Goal: Transaction & Acquisition: Book appointment/travel/reservation

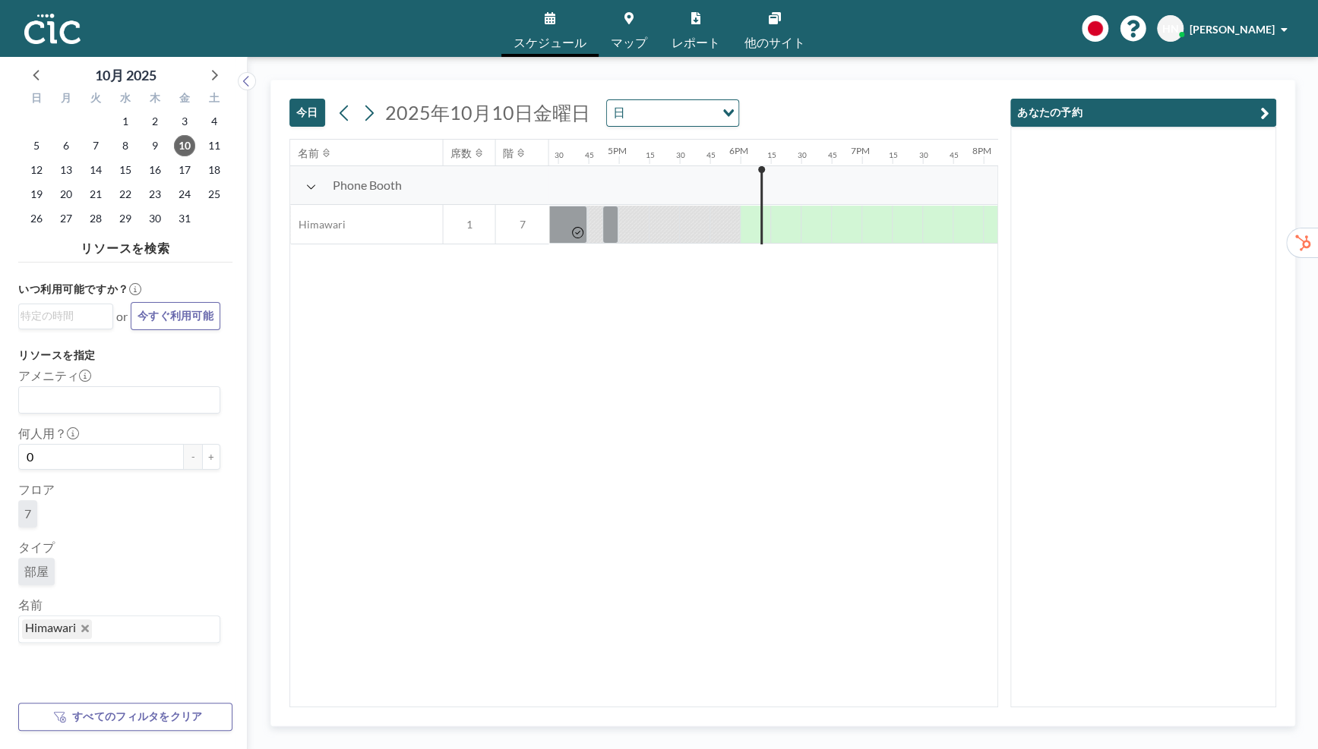
scroll to position [0, 2005]
click at [759, 213] on div at bounding box center [758, 225] width 6 height 38
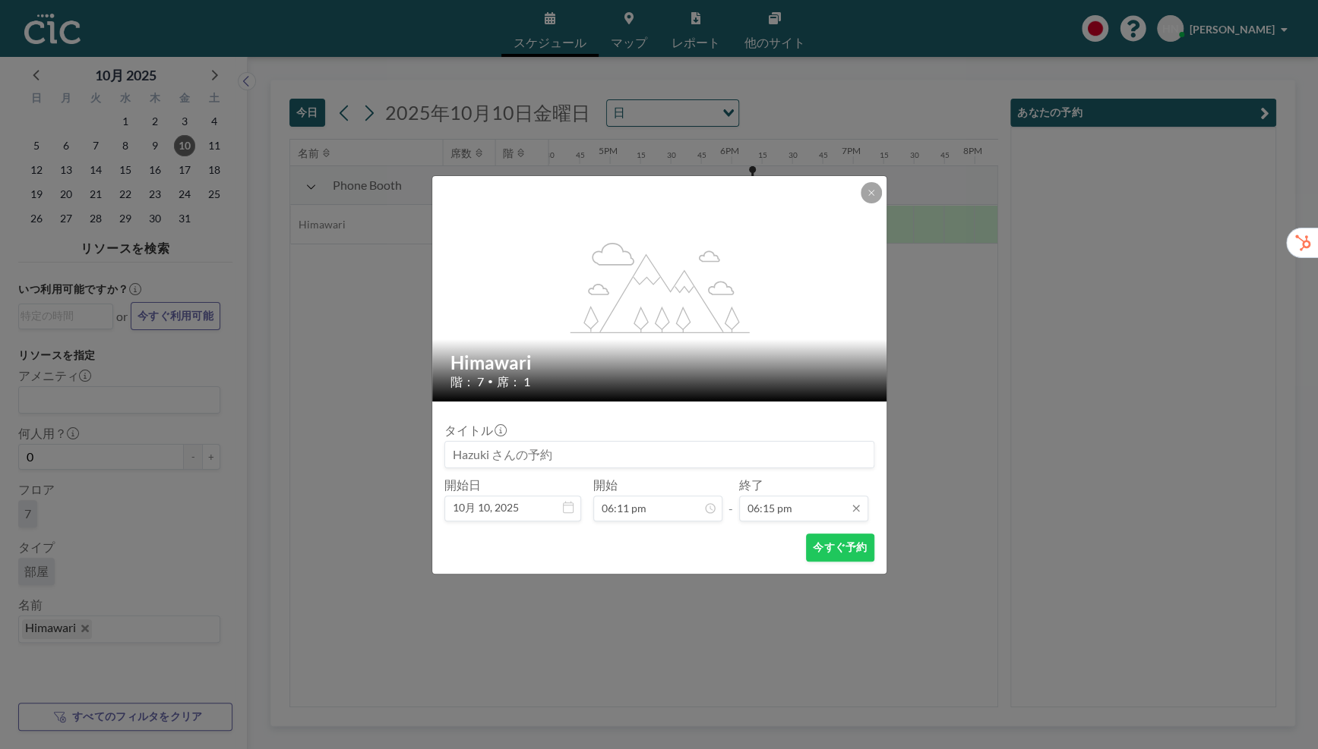
scroll to position [1973, 0]
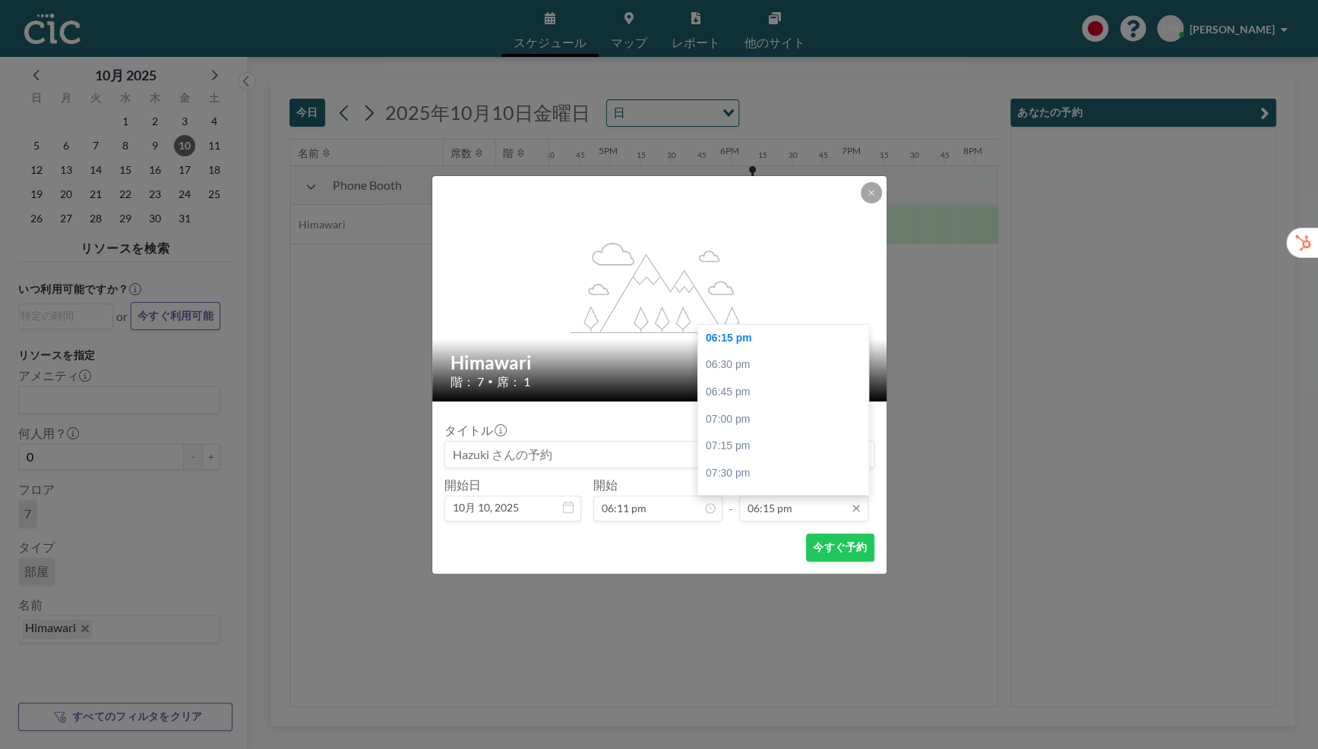
click at [780, 506] on input "06:15 pm" at bounding box center [803, 509] width 129 height 26
click at [787, 365] on div "06:30 pm" at bounding box center [783, 365] width 170 height 27
type input "06:30 pm"
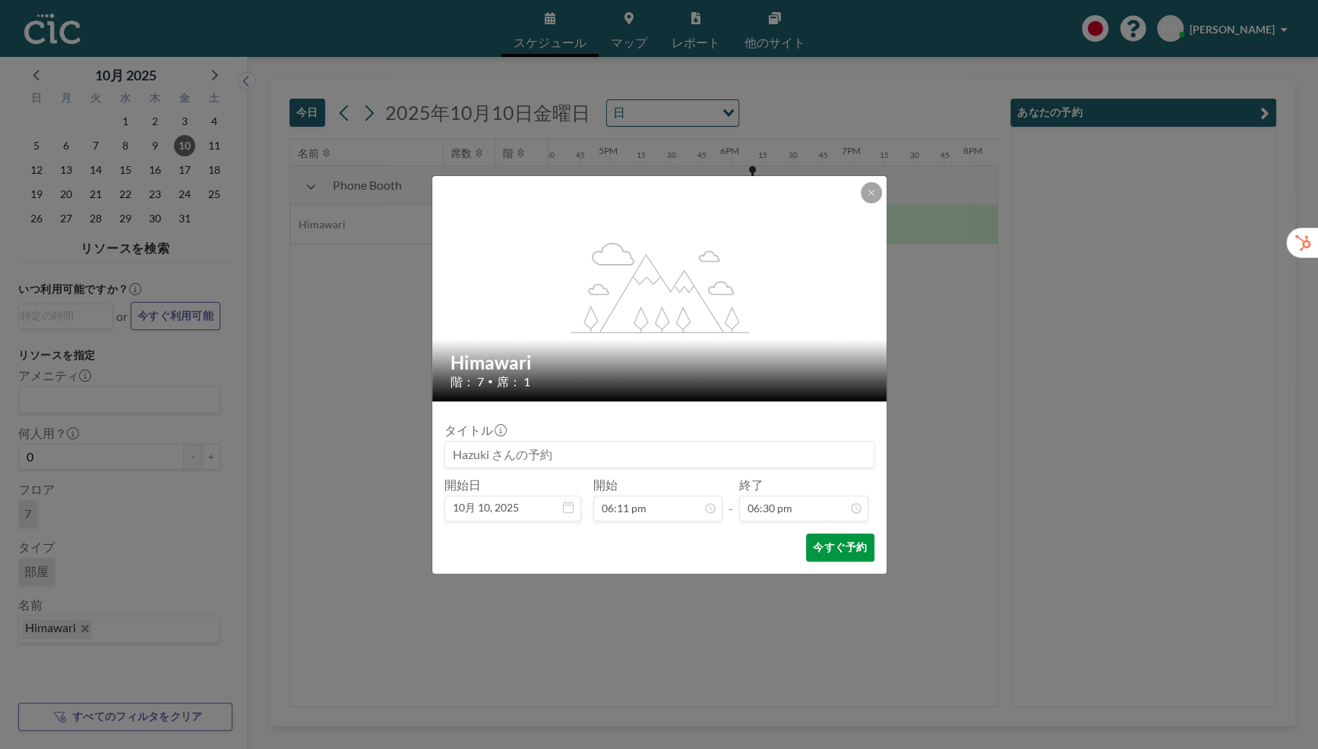
click at [855, 547] on button "今すぐ予約" at bounding box center [840, 548] width 68 height 28
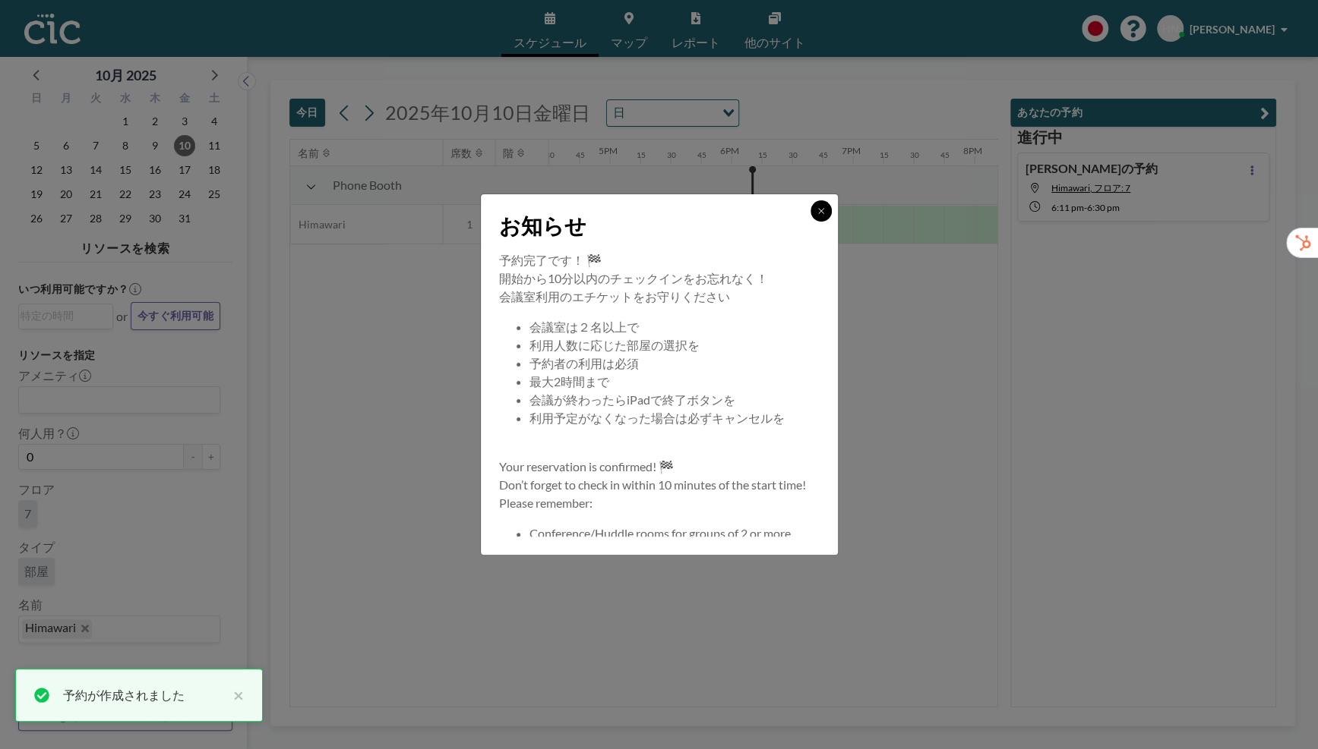
click at [820, 214] on icon at bounding box center [820, 211] width 9 height 9
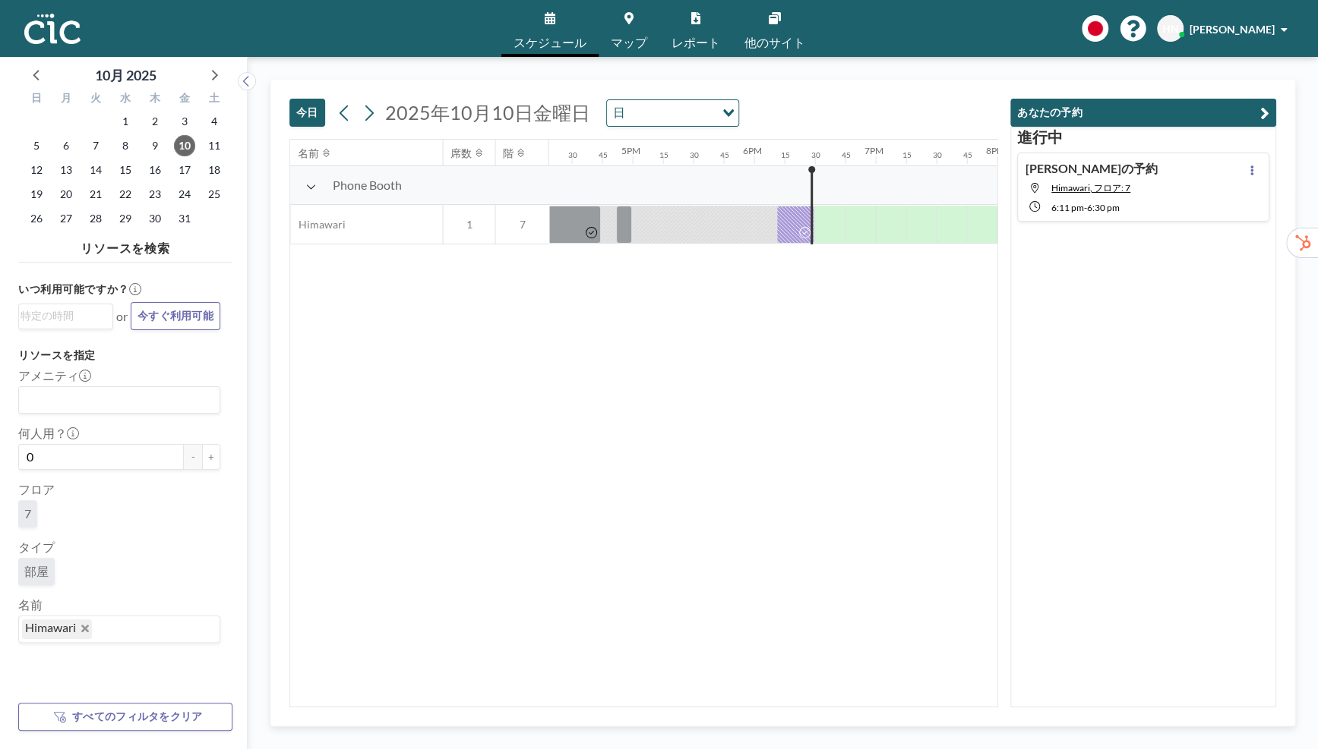
scroll to position [0, 2005]
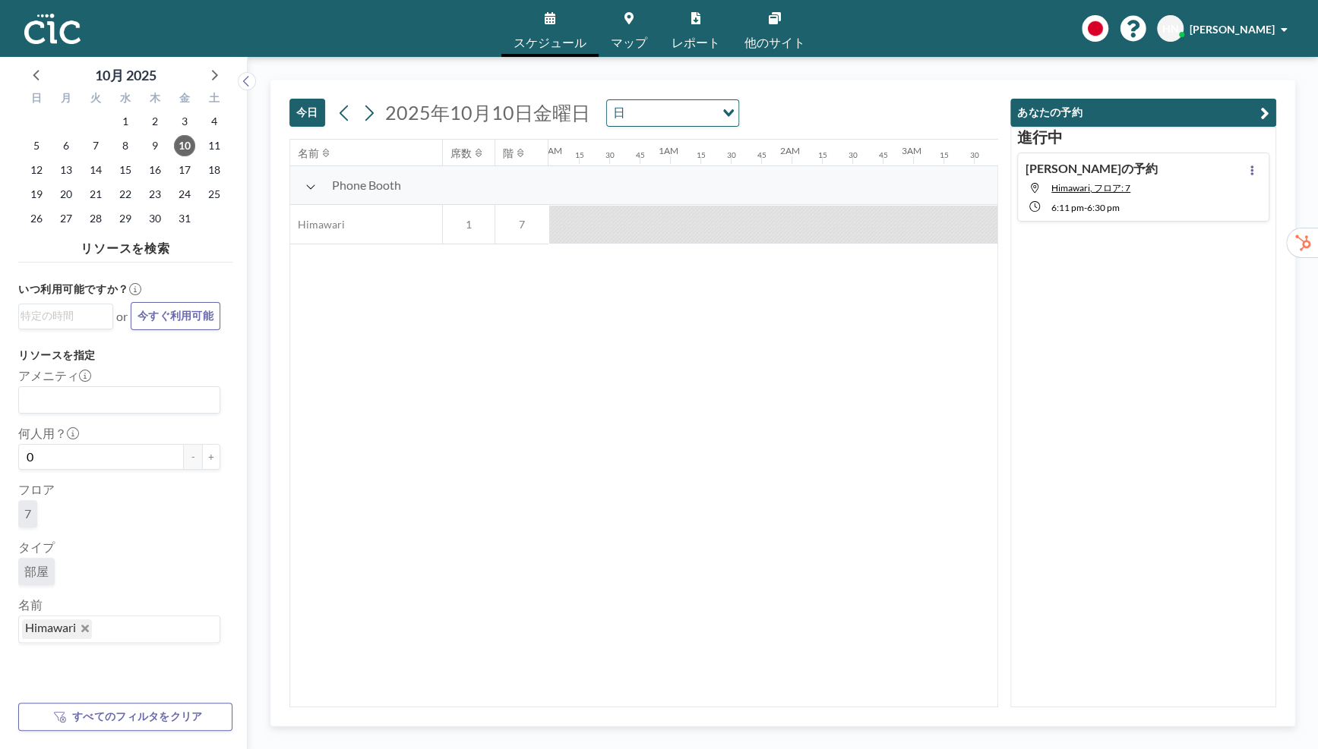
scroll to position [0, 1488]
